Goal: Navigation & Orientation: Find specific page/section

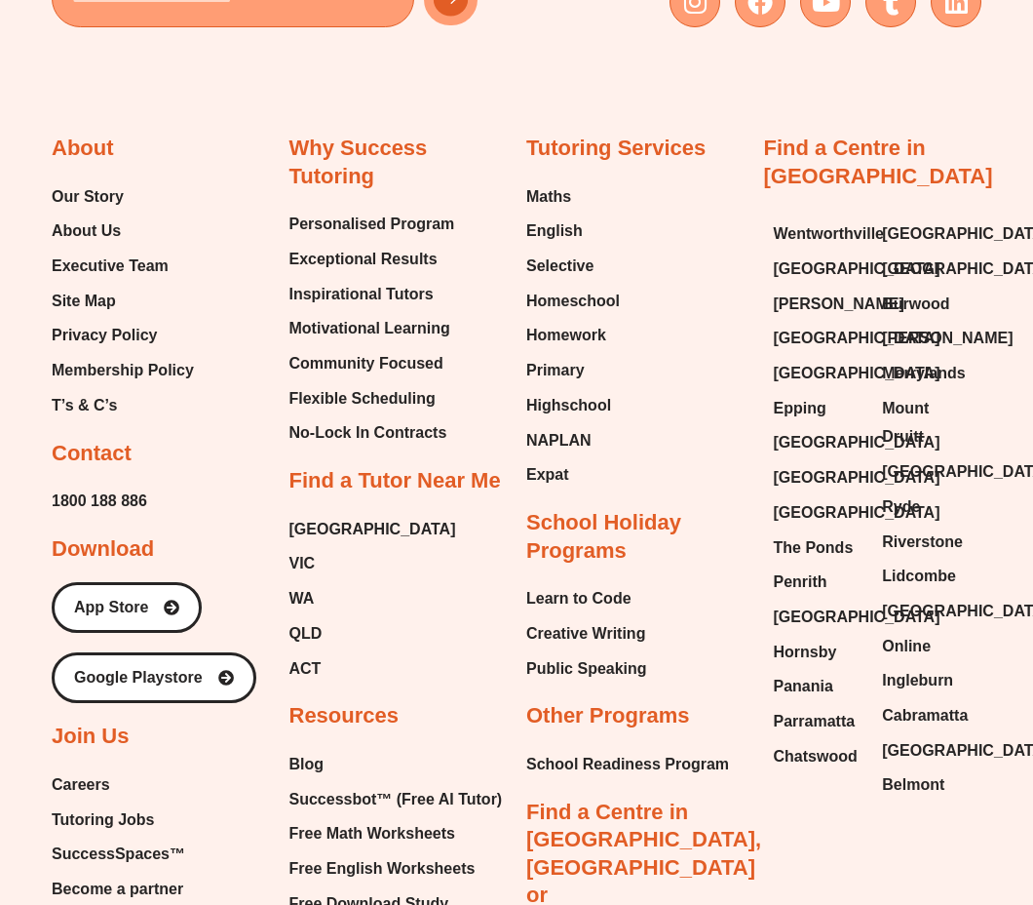
scroll to position [1602, 0]
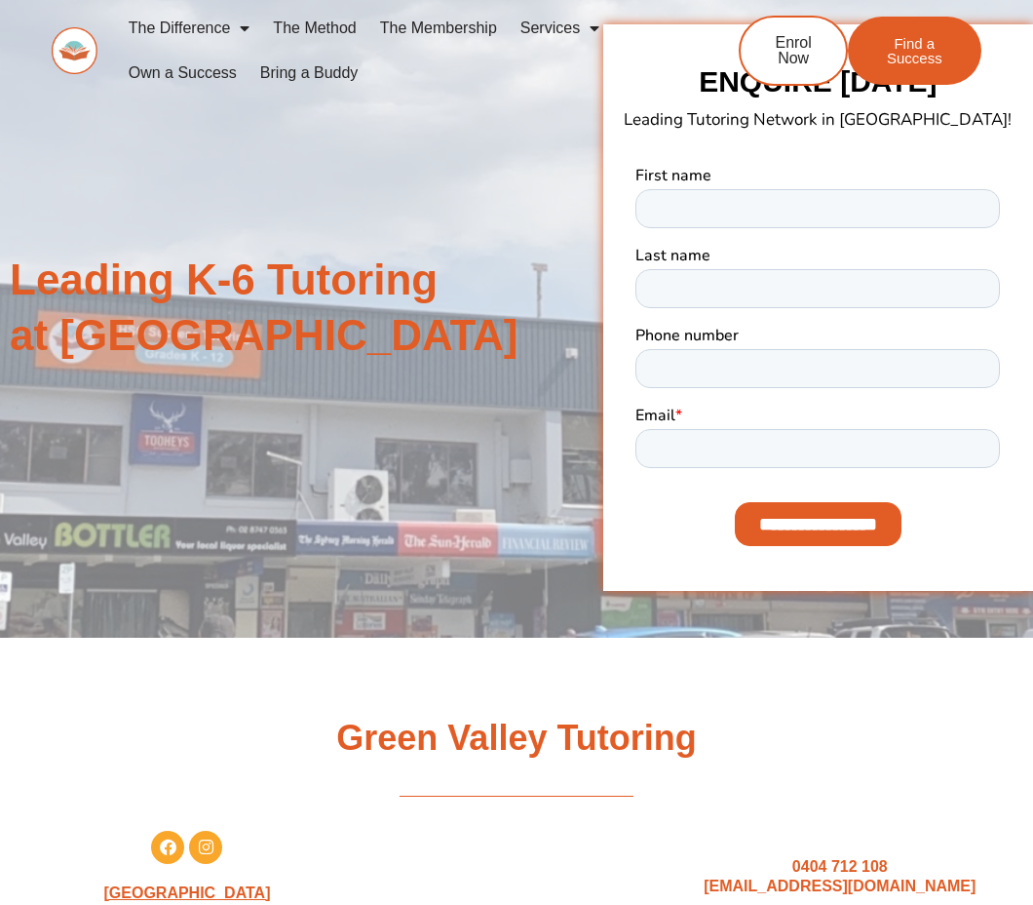
click at [529, 213] on div "Leading K-6 Tutoring at Green Valley ENQUIRE TODAY Leading Tutoring Network in …" at bounding box center [516, 308] width 1033 height 660
click at [298, 82] on link "Bring a Buddy" at bounding box center [310, 73] width 122 height 45
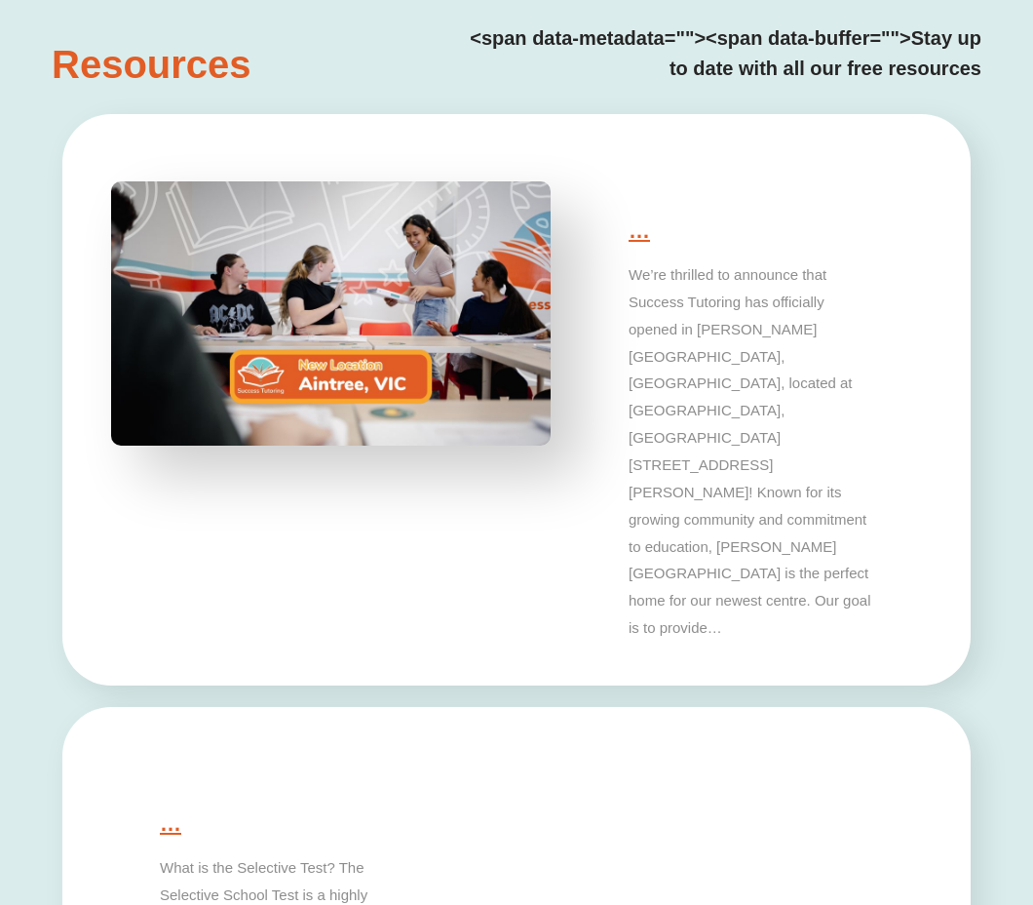
scroll to position [3062, 0]
